Goal: Obtain resource: Obtain resource

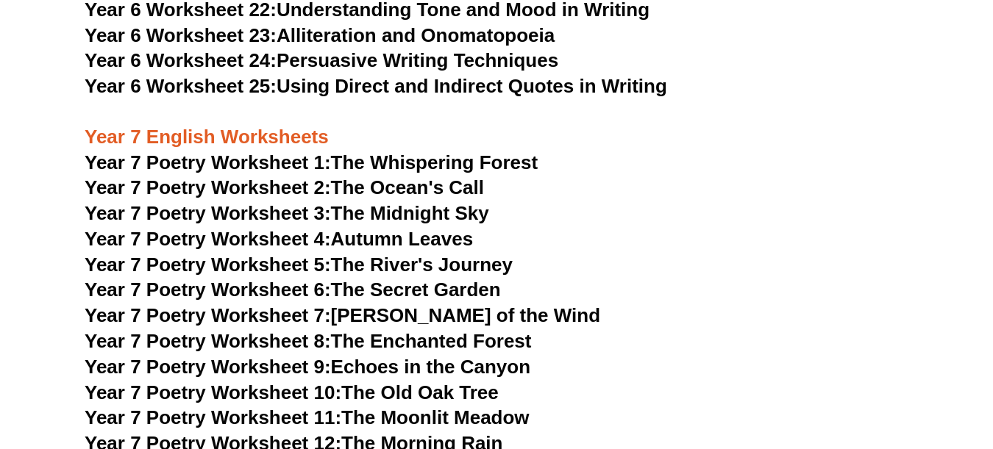
scroll to position [9010, 0]
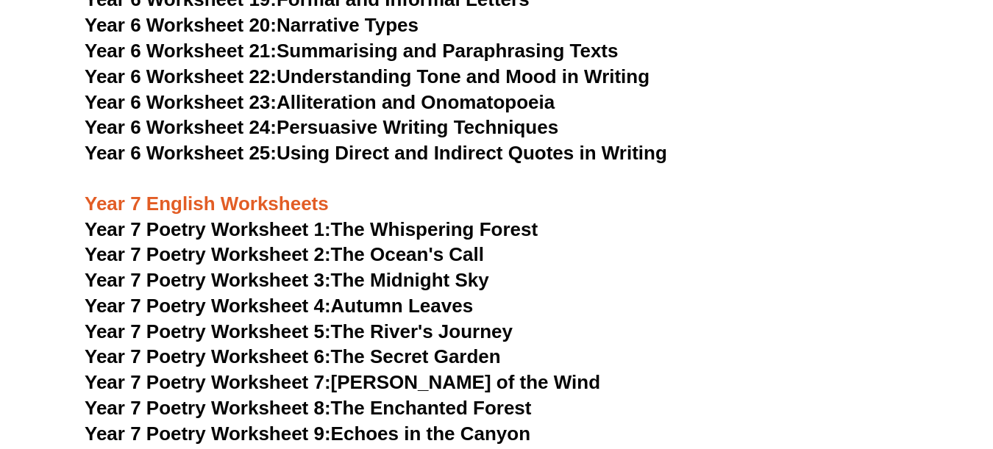
click at [427, 142] on link "Year 6 Worksheet 25: Using Direct and Indirect Quotes in Writing" at bounding box center [376, 153] width 583 height 22
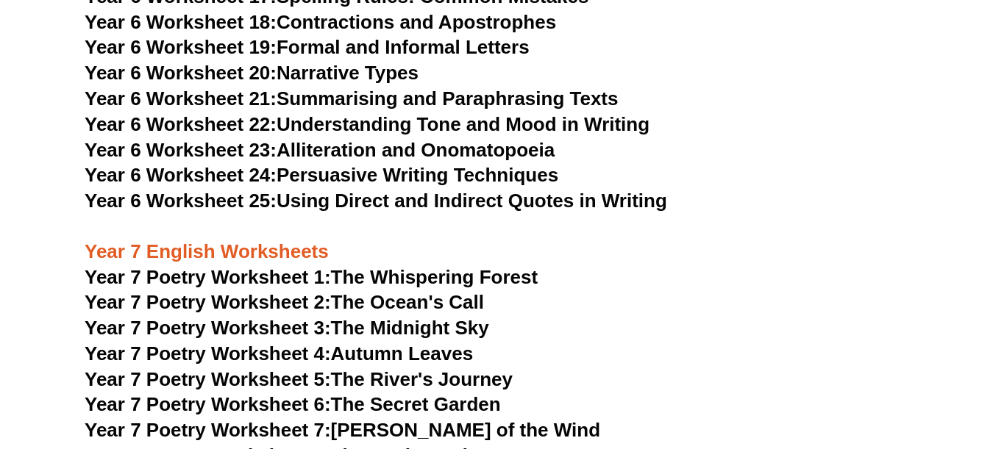
scroll to position [8937, 0]
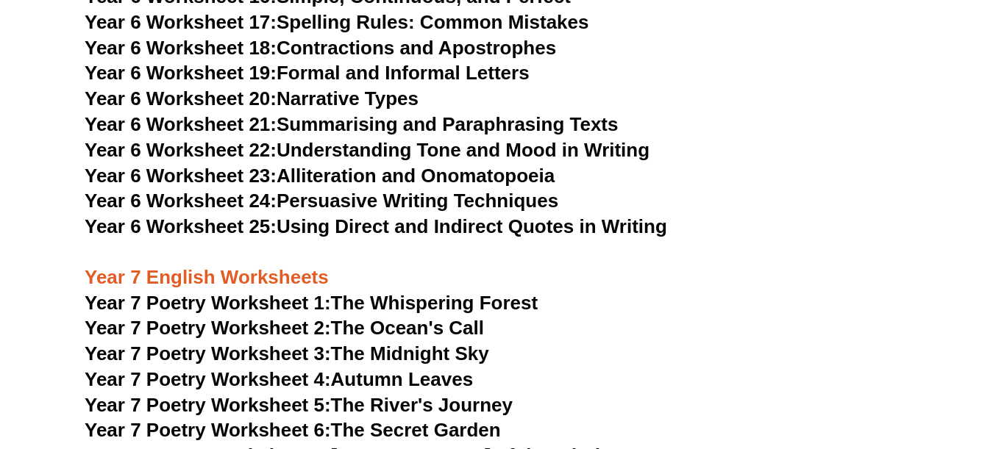
click at [421, 190] on link "Year 6 Worksheet 24: Persuasive Writing Techniques" at bounding box center [322, 201] width 474 height 22
click at [375, 113] on link "Year 6 Worksheet 21: Summarising and Paraphrasing Texts" at bounding box center [351, 124] width 533 height 22
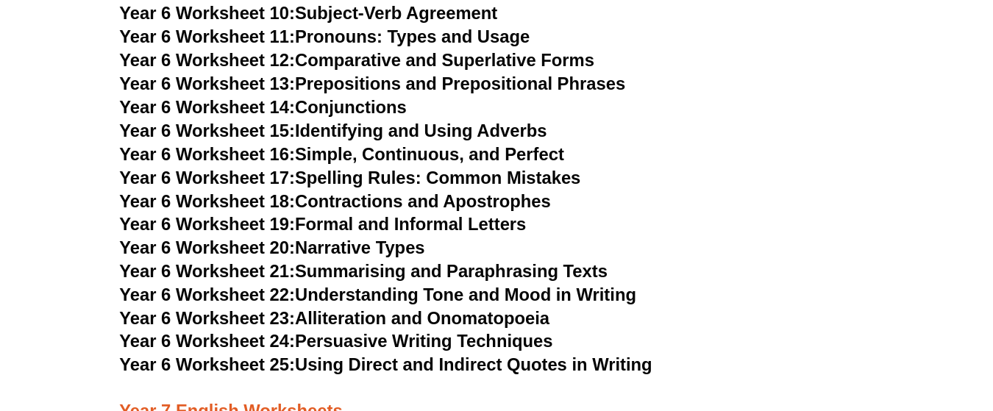
scroll to position [8113, 0]
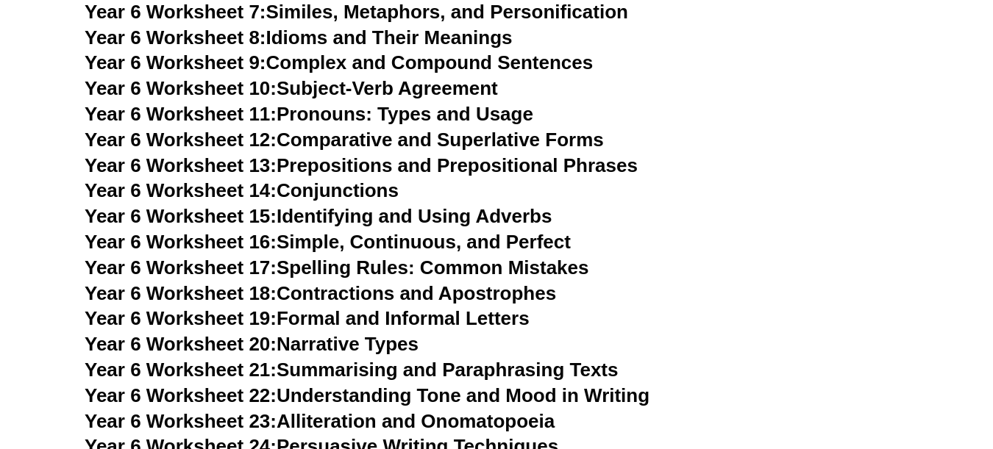
click at [396, 333] on link "Year 6 Worksheet 20: Narrative Types" at bounding box center [252, 344] width 334 height 22
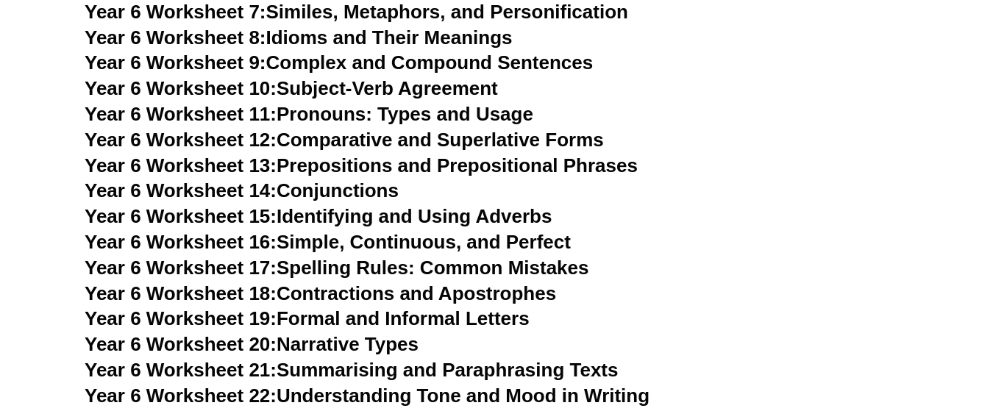
click at [409, 307] on link "Year 6 Worksheet 19: Formal and Informal Letters" at bounding box center [307, 318] width 445 height 22
click at [391, 231] on link "Year 6 Worksheet 16: Simple, Continuous, and Perfect" at bounding box center [328, 242] width 486 height 22
click at [443, 205] on link "Year 6 Worksheet 15: Identifying and Using Adverbs" at bounding box center [318, 216] width 467 height 22
click at [313, 129] on link "Year 6 Worksheet 12: Comparative and Superlative Forms" at bounding box center [344, 140] width 519 height 22
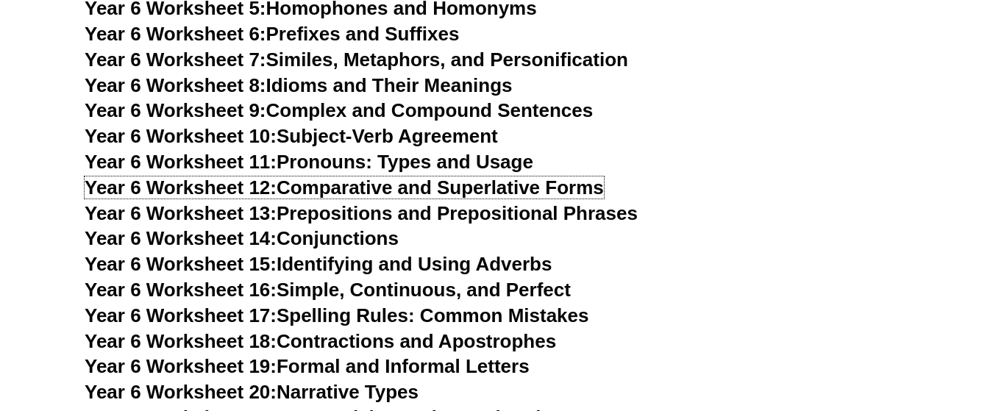
scroll to position [8039, 0]
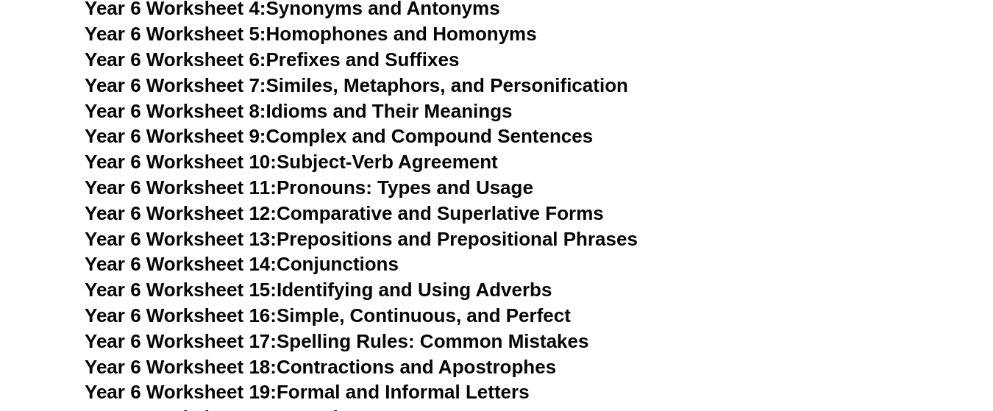
click at [352, 151] on link "Year 6 Worksheet 10: Subject-Verb Agreement" at bounding box center [291, 162] width 413 height 22
click at [406, 125] on link "Year 6 Worksheet 9: Complex and Compound Sentences" at bounding box center [339, 136] width 508 height 22
click at [318, 100] on link "Year 6 Worksheet 8: Idioms and Their Meanings" at bounding box center [298, 111] width 427 height 22
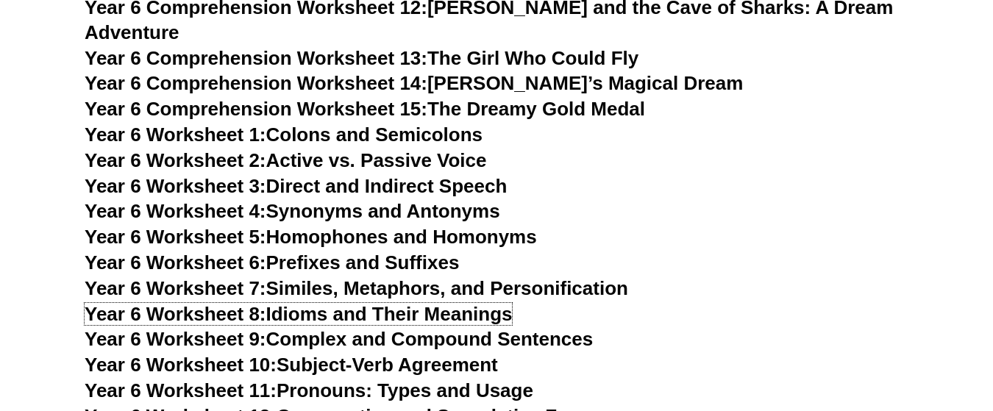
scroll to position [7819, 0]
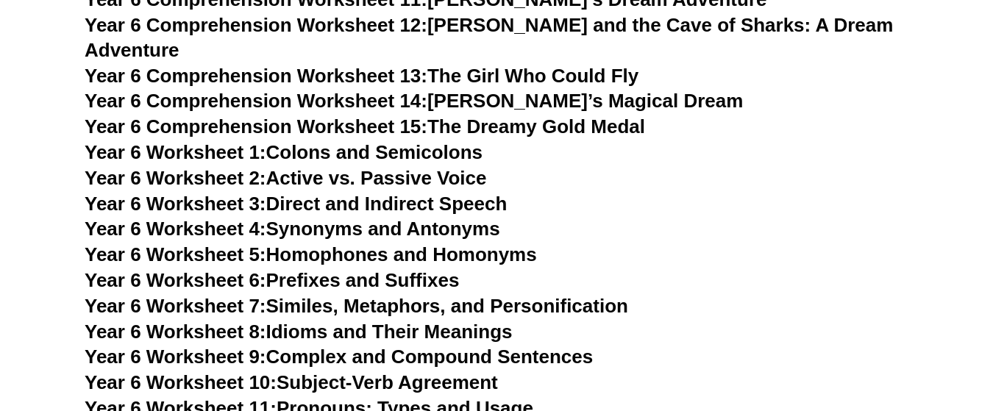
click at [560, 115] on link "Year 6 Comprehension Worksheet 15: The Dreamy Gold Medal" at bounding box center [365, 126] width 561 height 22
